Goal: Navigation & Orientation: Go to known website

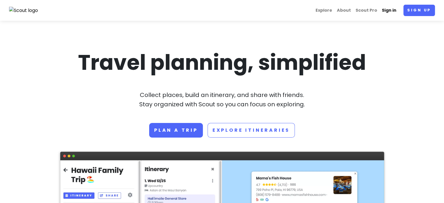
click at [392, 10] on link "Sign in" at bounding box center [388, 10] width 19 height 11
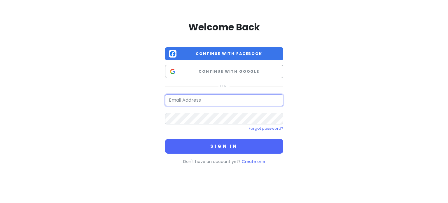
click at [186, 101] on input "email" at bounding box center [224, 100] width 118 height 12
click at [177, 98] on input "email" at bounding box center [224, 100] width 118 height 12
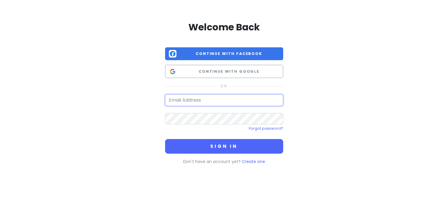
click at [177, 98] on input "email" at bounding box center [224, 100] width 118 height 12
drag, startPoint x: 177, startPoint y: 98, endPoint x: 170, endPoint y: 96, distance: 7.4
click at [177, 97] on input "email" at bounding box center [224, 100] width 118 height 12
click at [141, 92] on div "Welcome Back Continue with Facebook Continue with Google Forgot password? Sign …" at bounding box center [224, 91] width 333 height 183
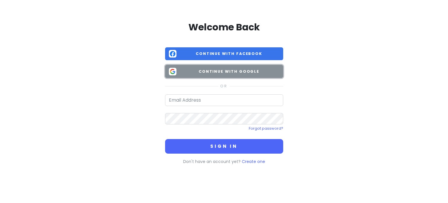
click at [214, 72] on span "Continue with Google" at bounding box center [229, 72] width 101 height 6
